Goal: Task Accomplishment & Management: Manage account settings

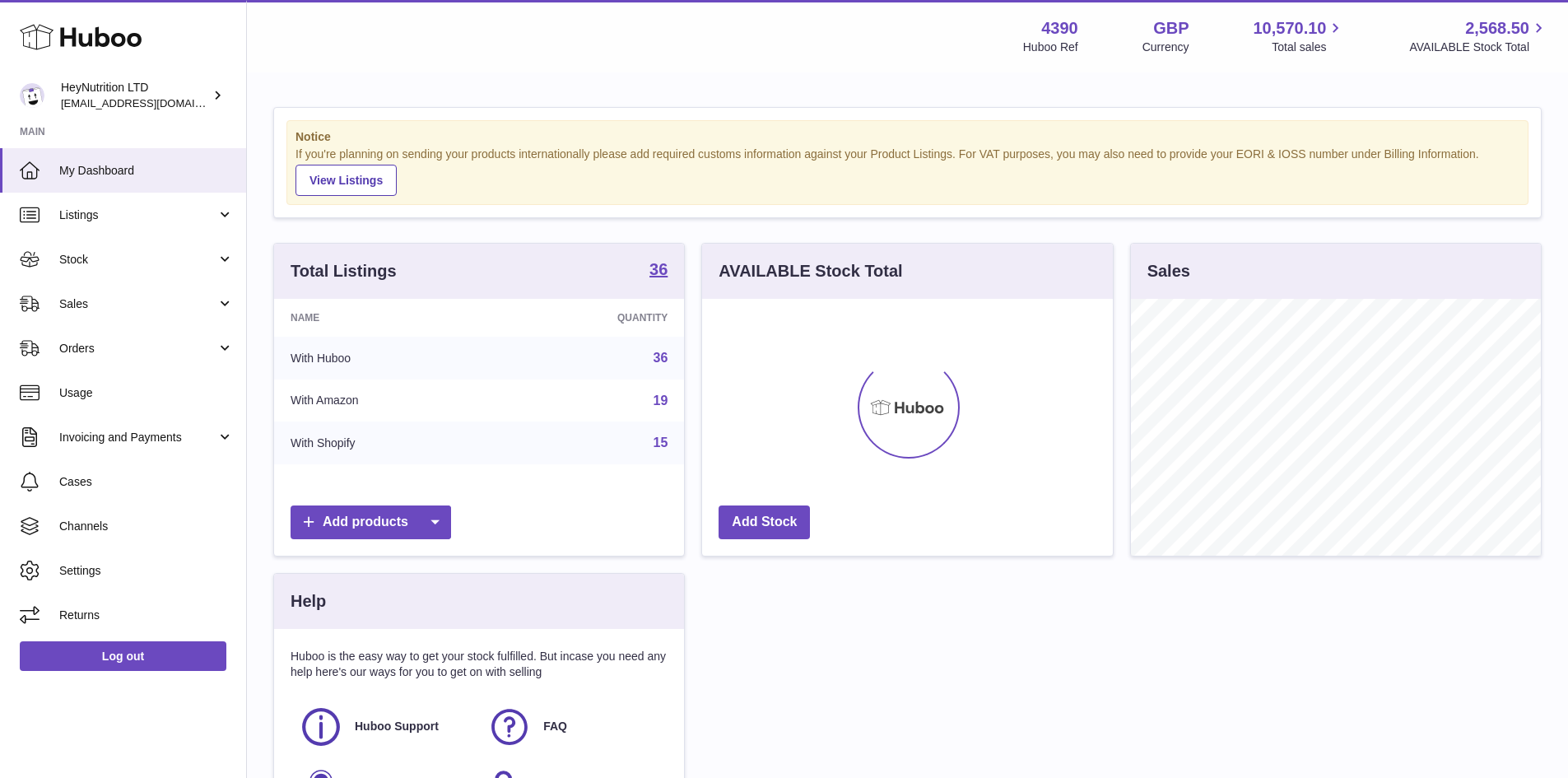
scroll to position [257, 411]
click at [148, 356] on span "Orders" at bounding box center [138, 349] width 158 height 15
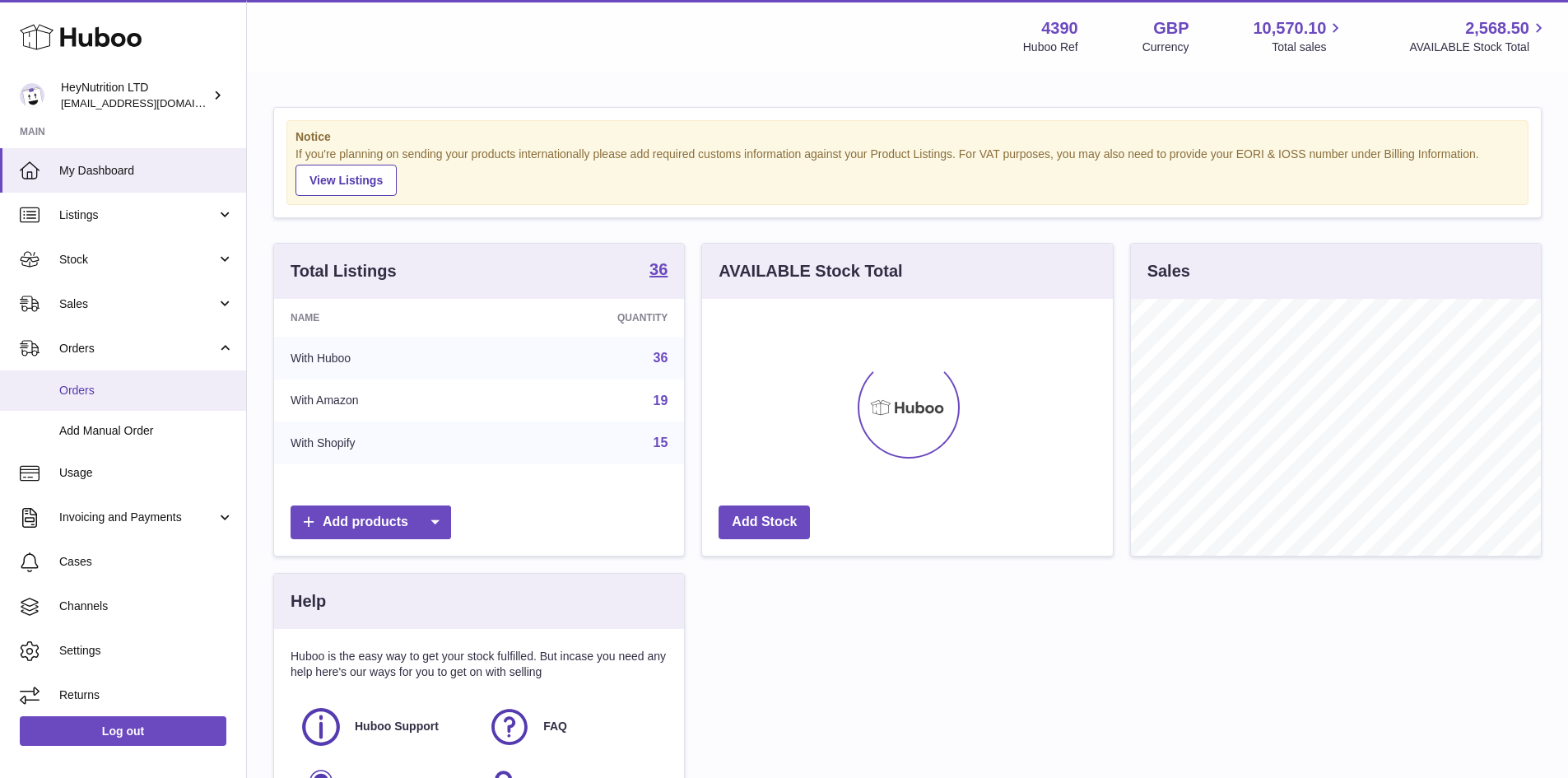
click at [110, 388] on span "Orders" at bounding box center [146, 391] width 175 height 15
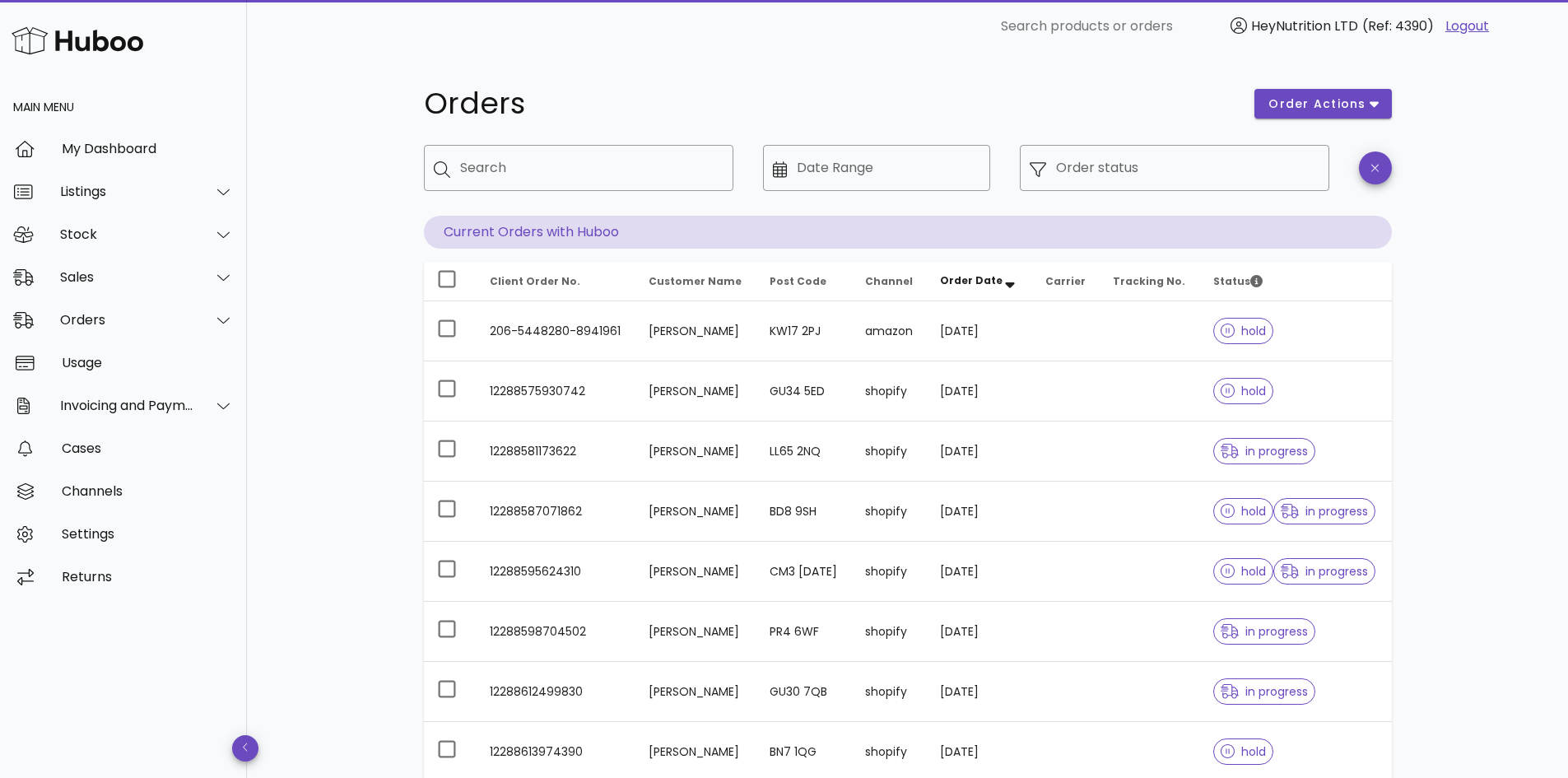
click at [81, 42] on img at bounding box center [77, 40] width 132 height 35
click at [1477, 24] on link "Logout" at bounding box center [1468, 26] width 44 height 20
